Goal: Task Accomplishment & Management: Use online tool/utility

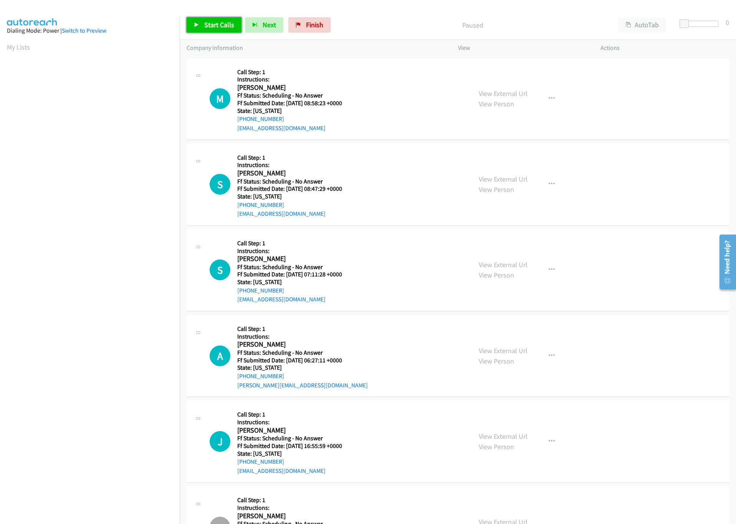
click at [226, 31] on link "Start Calls" at bounding box center [214, 24] width 55 height 15
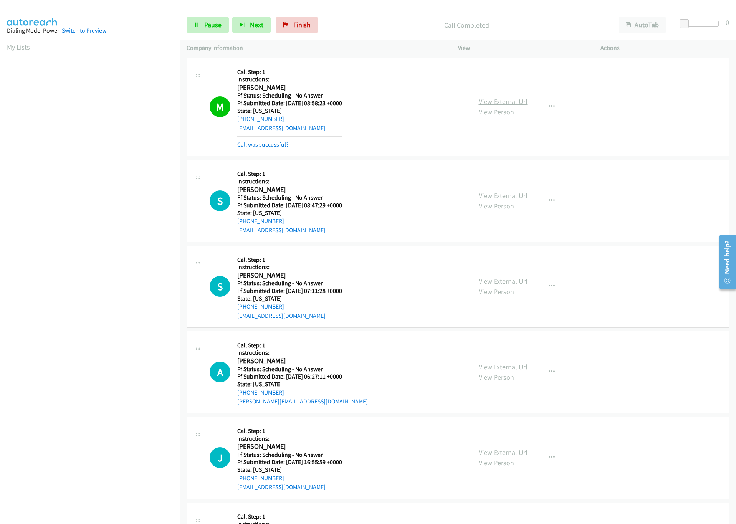
click at [499, 101] on link "View External Url" at bounding box center [503, 101] width 49 height 9
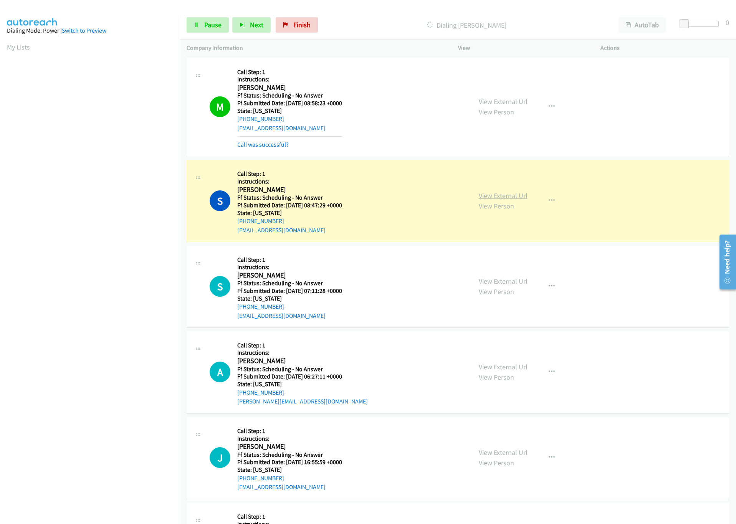
click at [508, 197] on link "View External Url" at bounding box center [503, 195] width 49 height 9
click at [691, 24] on div at bounding box center [700, 24] width 35 height 6
click at [697, 23] on span at bounding box center [691, 23] width 9 height 9
click at [701, 23] on div at bounding box center [700, 24] width 35 height 6
click at [216, 26] on span "Pause" at bounding box center [212, 24] width 17 height 9
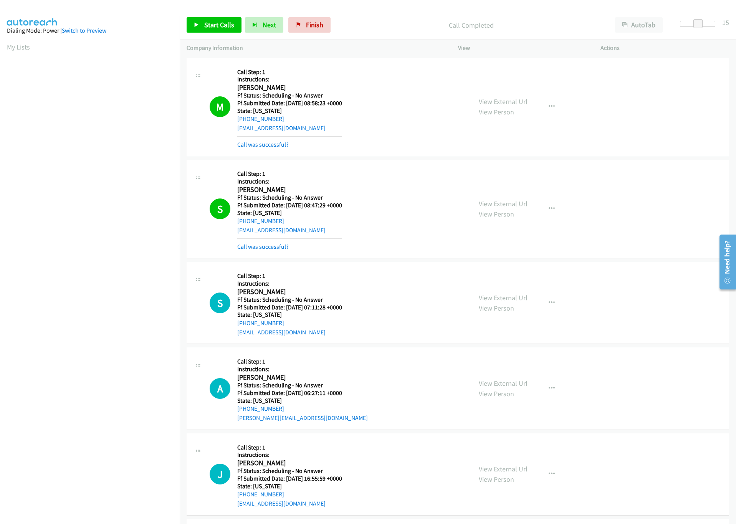
click at [207, 37] on div "Start Calls Pause Next Finish Call Completed AutoTab AutoTab 15" at bounding box center [458, 25] width 556 height 30
click at [210, 29] on span "Start Calls" at bounding box center [219, 24] width 30 height 9
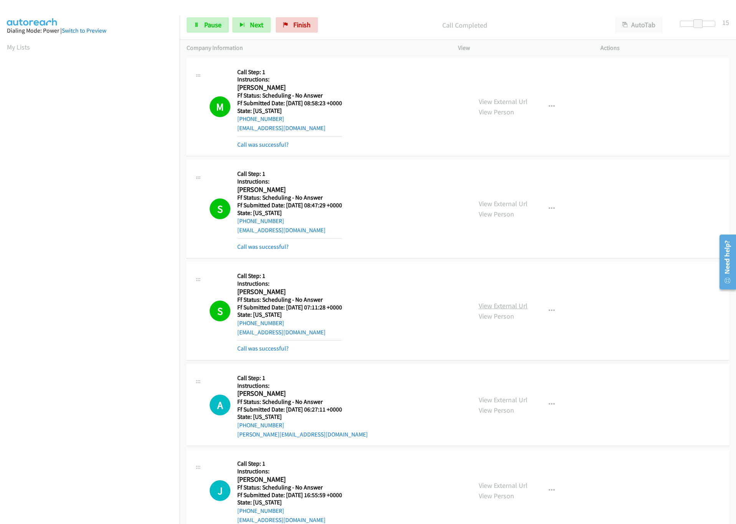
click at [493, 304] on link "View External Url" at bounding box center [503, 305] width 49 height 9
click at [225, 25] on link "Pause" at bounding box center [208, 24] width 42 height 15
